Goal: Find specific page/section: Find specific page/section

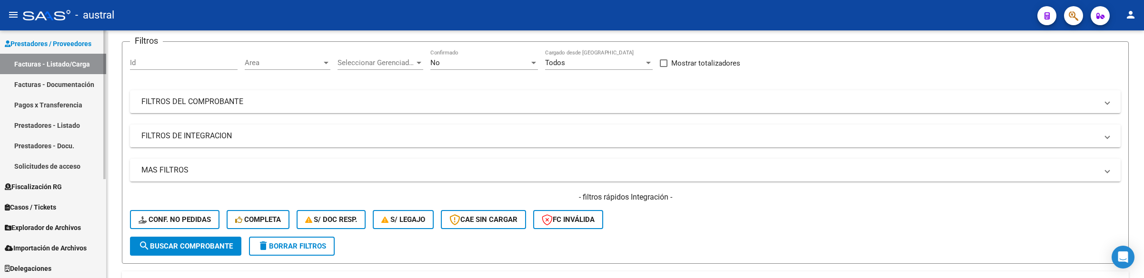
scroll to position [93, 0]
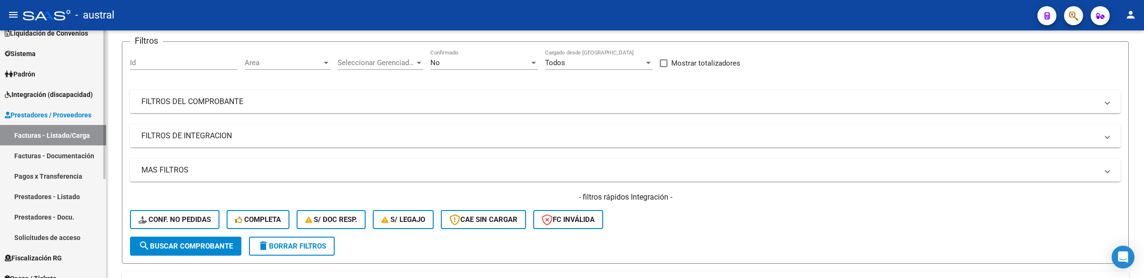
click at [60, 99] on span "Integración (discapacidad)" at bounding box center [49, 94] width 88 height 10
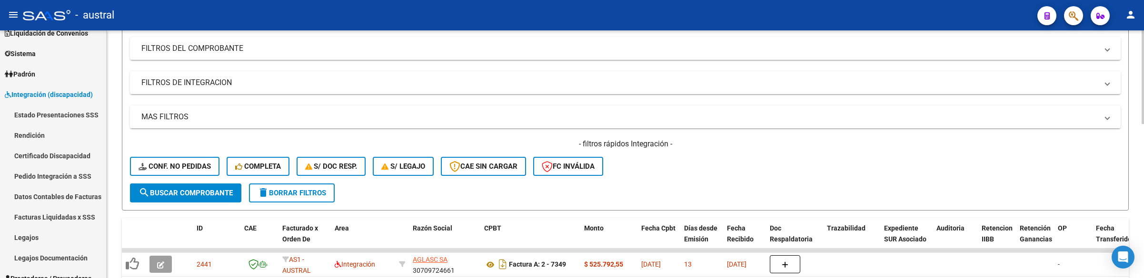
scroll to position [143, 0]
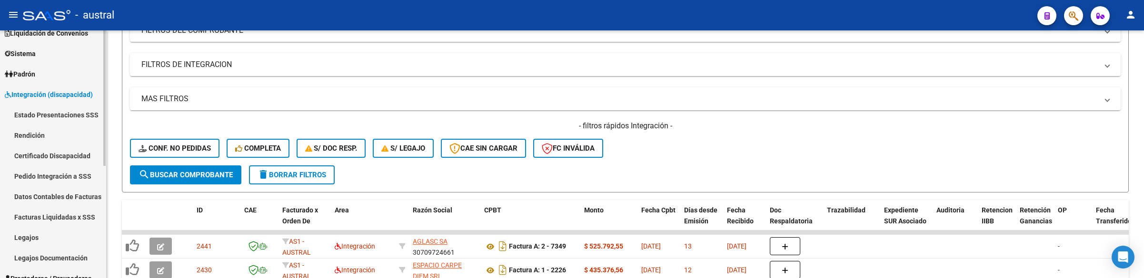
click at [50, 239] on link "Legajos" at bounding box center [53, 238] width 106 height 20
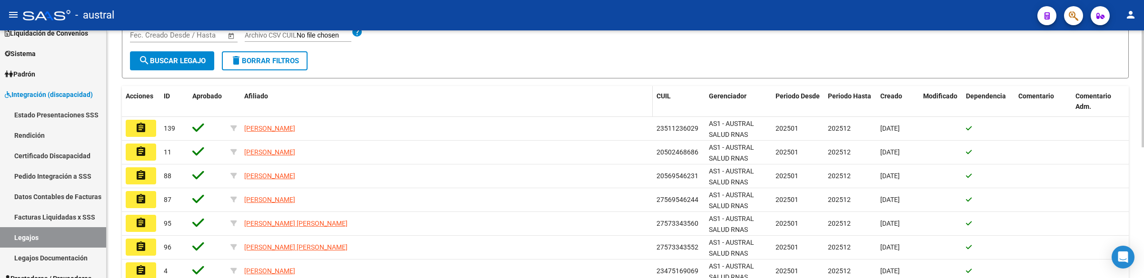
click at [384, 103] on datatable-header-cell "Afiliado" at bounding box center [446, 101] width 412 height 31
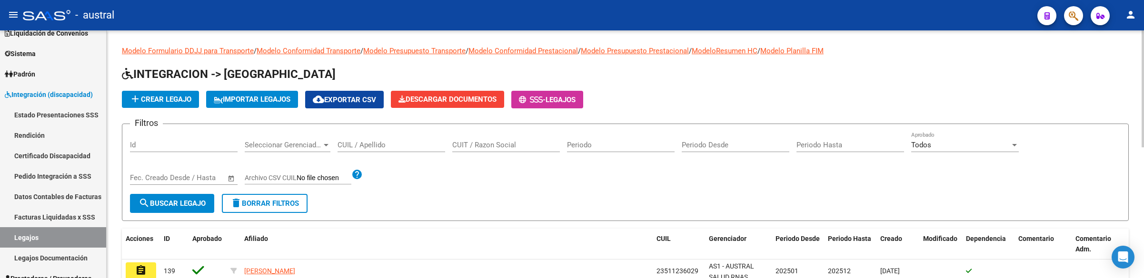
click at [383, 155] on div "CUIL / Apellido" at bounding box center [391, 147] width 108 height 30
click at [390, 145] on input "CUIL / Apellido" at bounding box center [391, 145] width 108 height 9
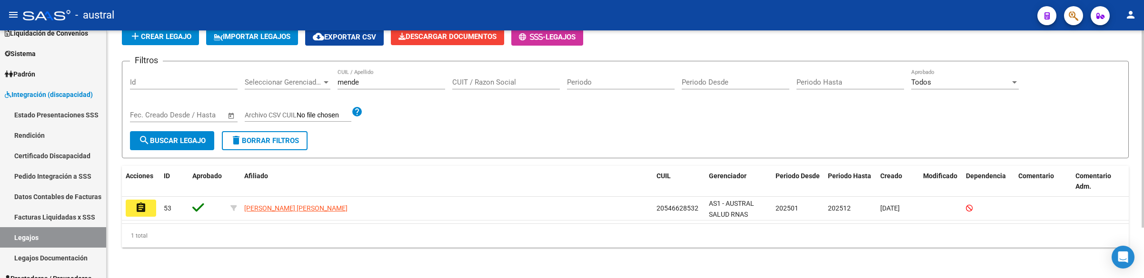
click at [386, 76] on div "[PERSON_NAME] CUIL / Apellido" at bounding box center [391, 79] width 108 height 20
click at [378, 84] on input "mende" at bounding box center [391, 82] width 108 height 9
click at [748, 39] on div "add Crear Legajo IMPORTAR LEGAJOS cloud_download Exportar CSV Descargar Documen…" at bounding box center [625, 37] width 1007 height 18
drag, startPoint x: 367, startPoint y: 86, endPoint x: 345, endPoint y: 83, distance: 23.0
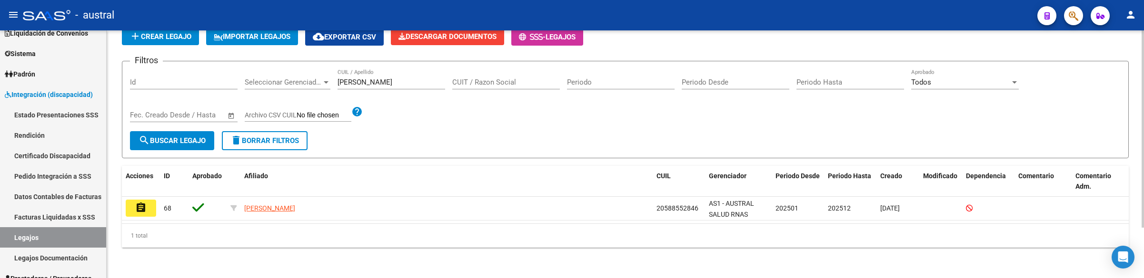
click at [345, 83] on div "[PERSON_NAME] CUIL / Apellido" at bounding box center [391, 79] width 108 height 20
click at [353, 82] on input "[PERSON_NAME]" at bounding box center [391, 82] width 108 height 9
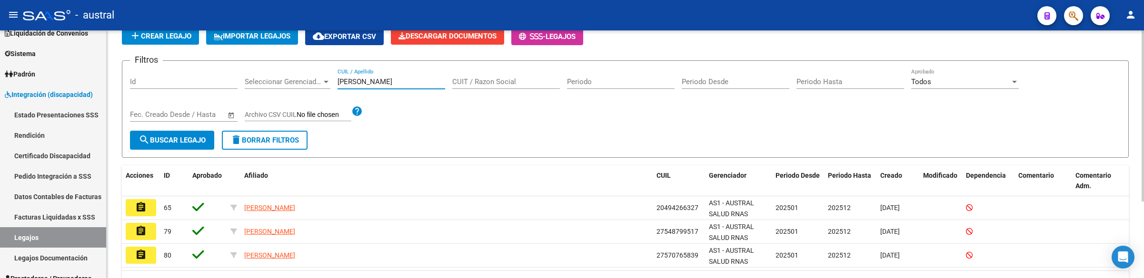
drag, startPoint x: 374, startPoint y: 80, endPoint x: 259, endPoint y: 57, distance: 117.4
click at [270, 60] on form "Filtros Id Seleccionar Gerenciador Seleccionar Gerenciador [PERSON_NAME] CUIL /…" at bounding box center [625, 109] width 1007 height 98
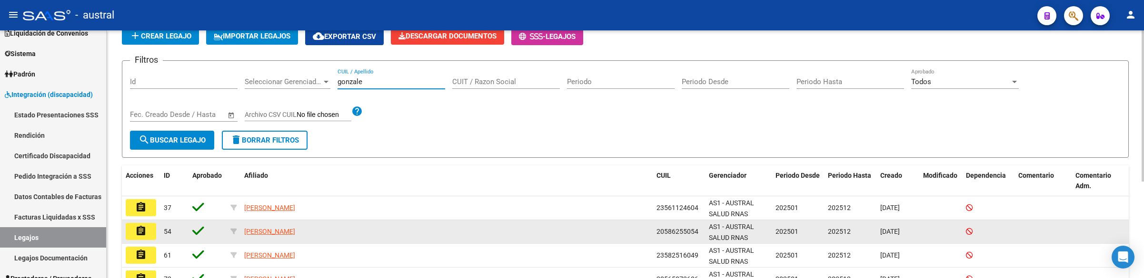
scroll to position [135, 0]
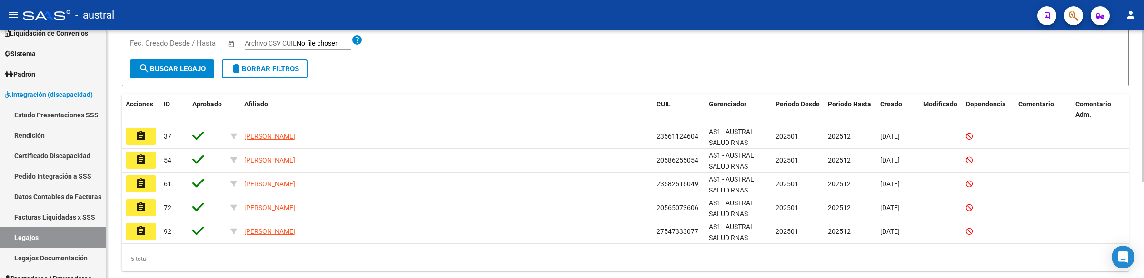
type input "gonzale"
